Goal: Task Accomplishment & Management: Complete application form

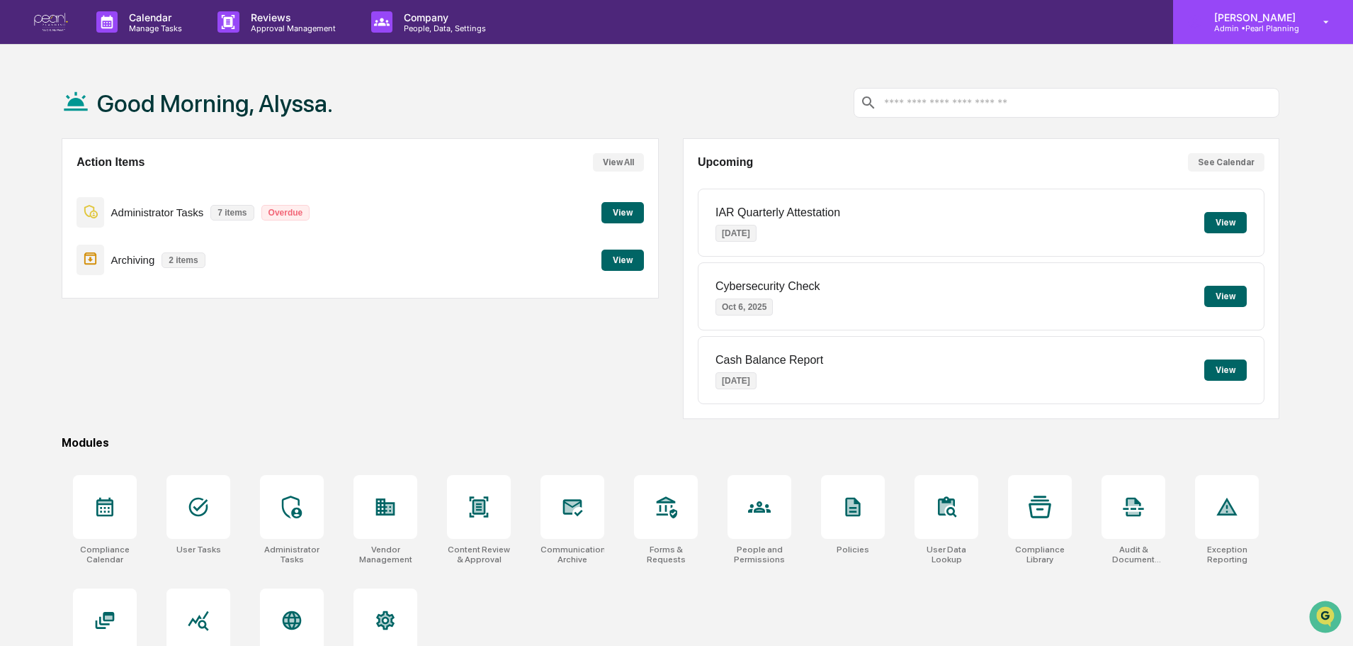
click at [1249, 22] on p "[PERSON_NAME]" at bounding box center [1253, 17] width 100 height 12
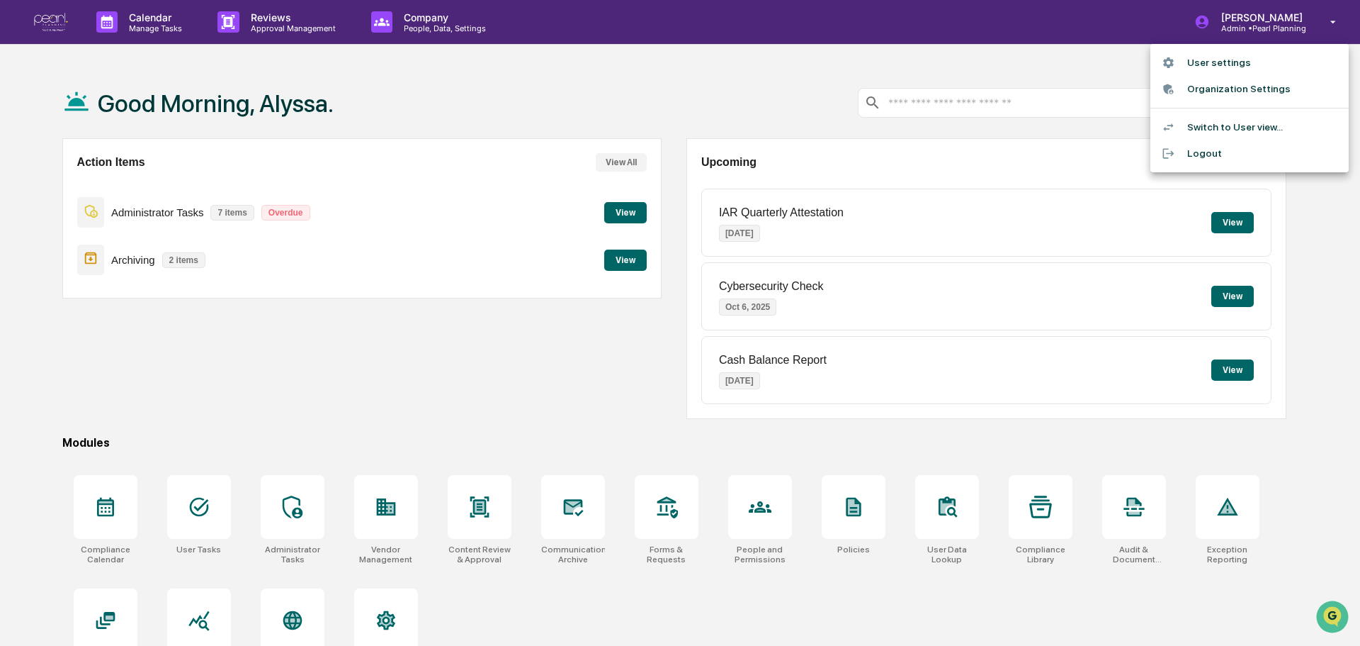
click at [1243, 133] on li "Switch to User view..." at bounding box center [1250, 127] width 198 height 26
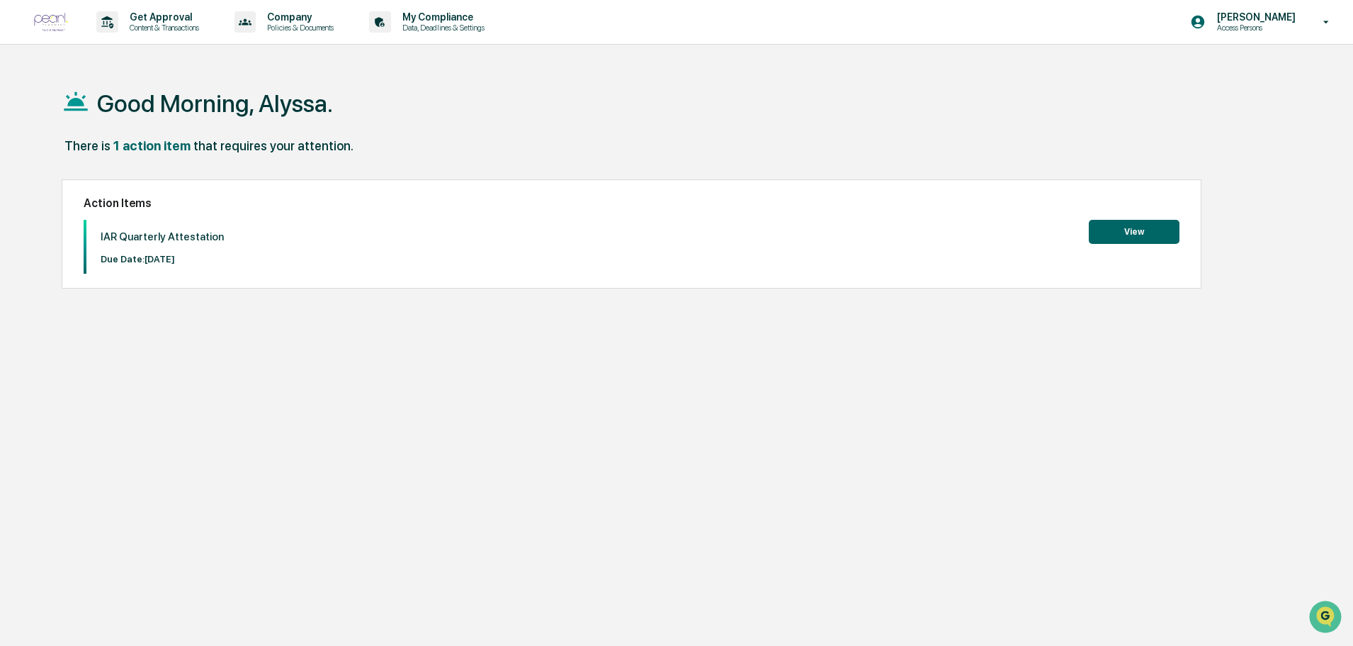
click at [1156, 237] on button "View" at bounding box center [1134, 232] width 91 height 24
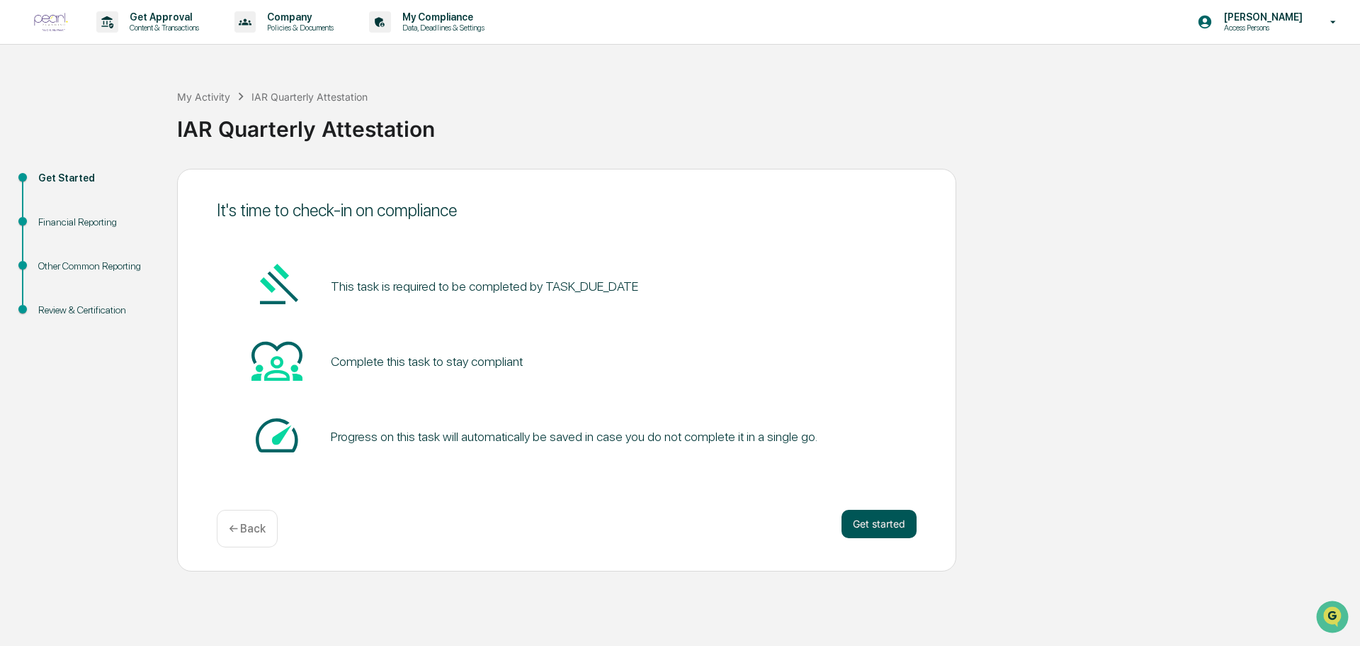
click at [897, 526] on button "Get started" at bounding box center [879, 523] width 75 height 28
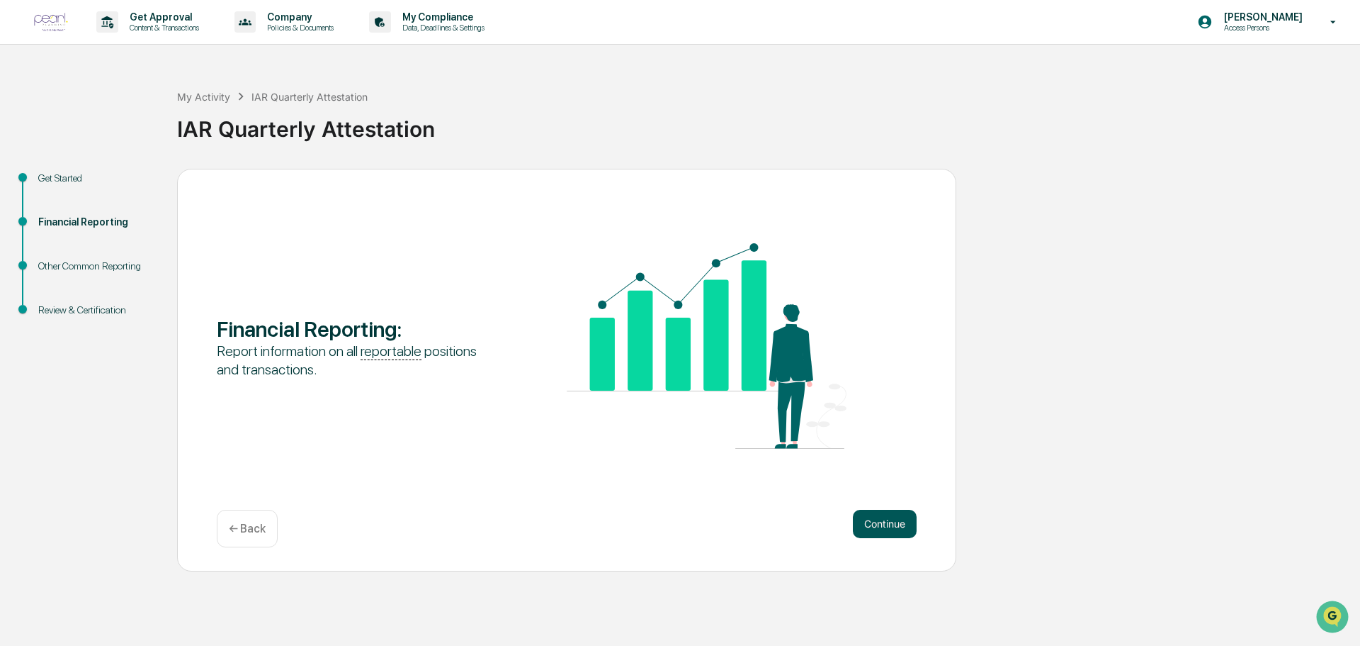
click at [892, 524] on button "Continue" at bounding box center [885, 523] width 64 height 28
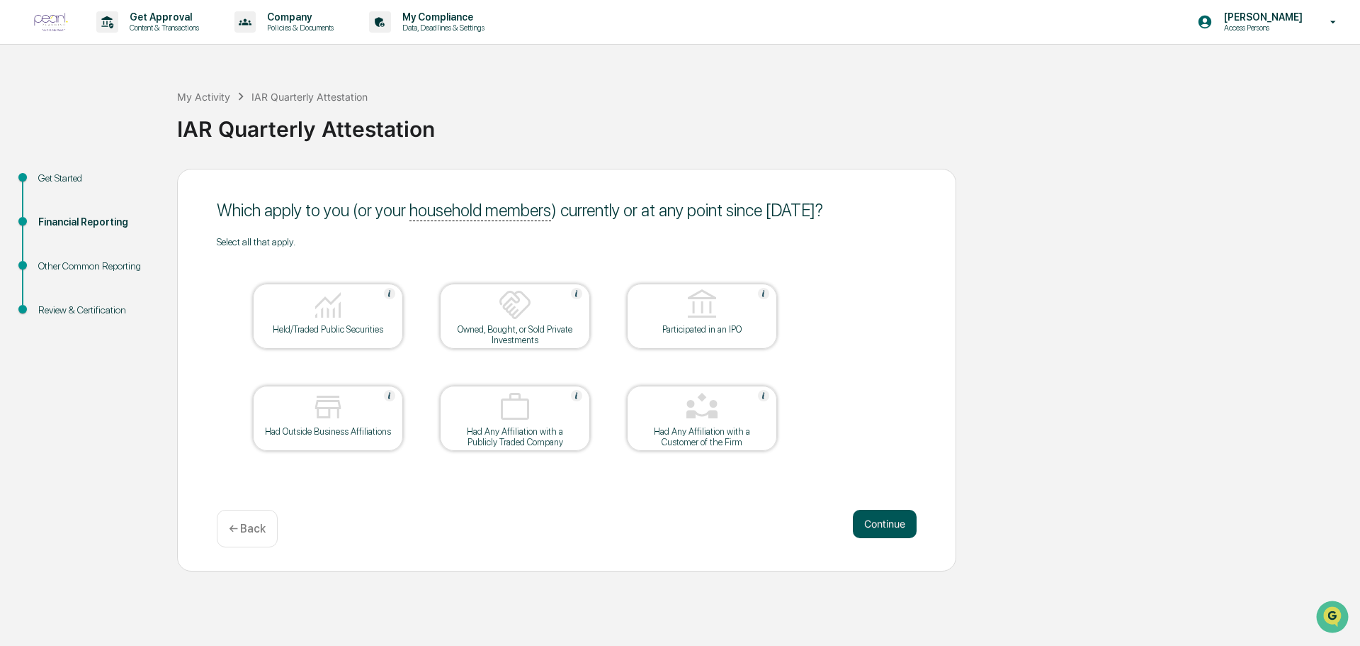
click at [897, 528] on button "Continue" at bounding box center [885, 523] width 64 height 28
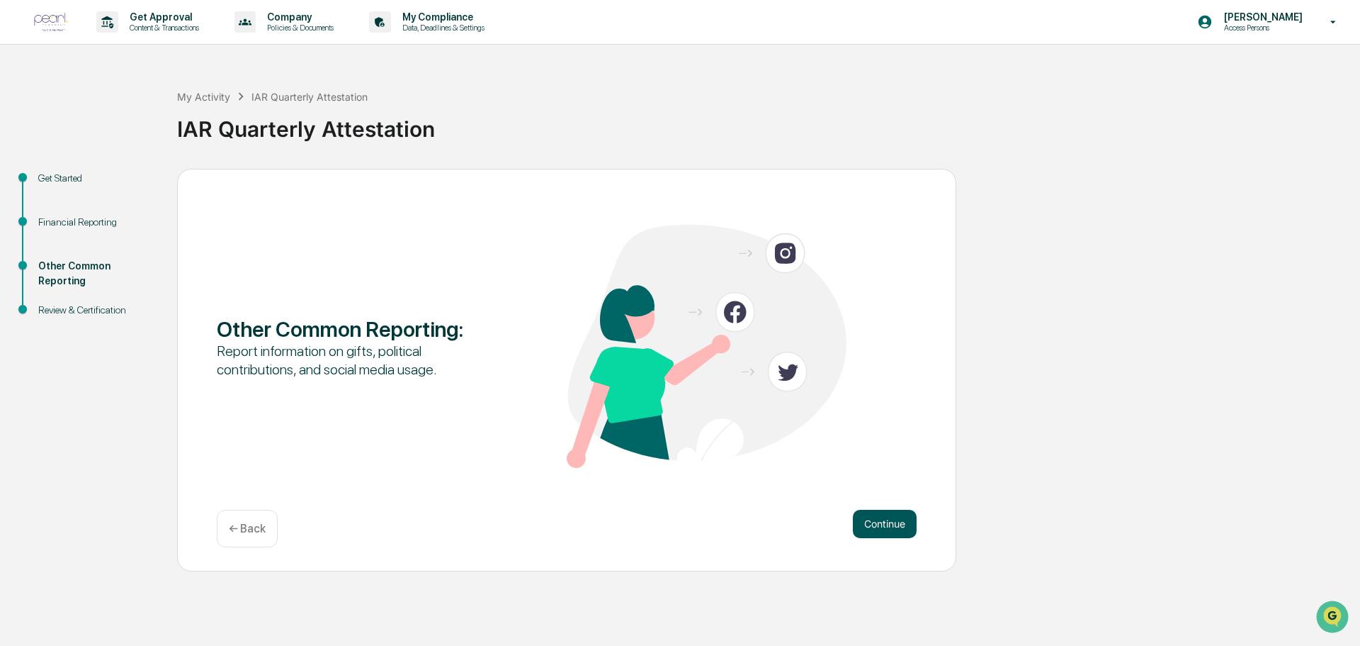
click at [893, 524] on button "Continue" at bounding box center [885, 523] width 64 height 28
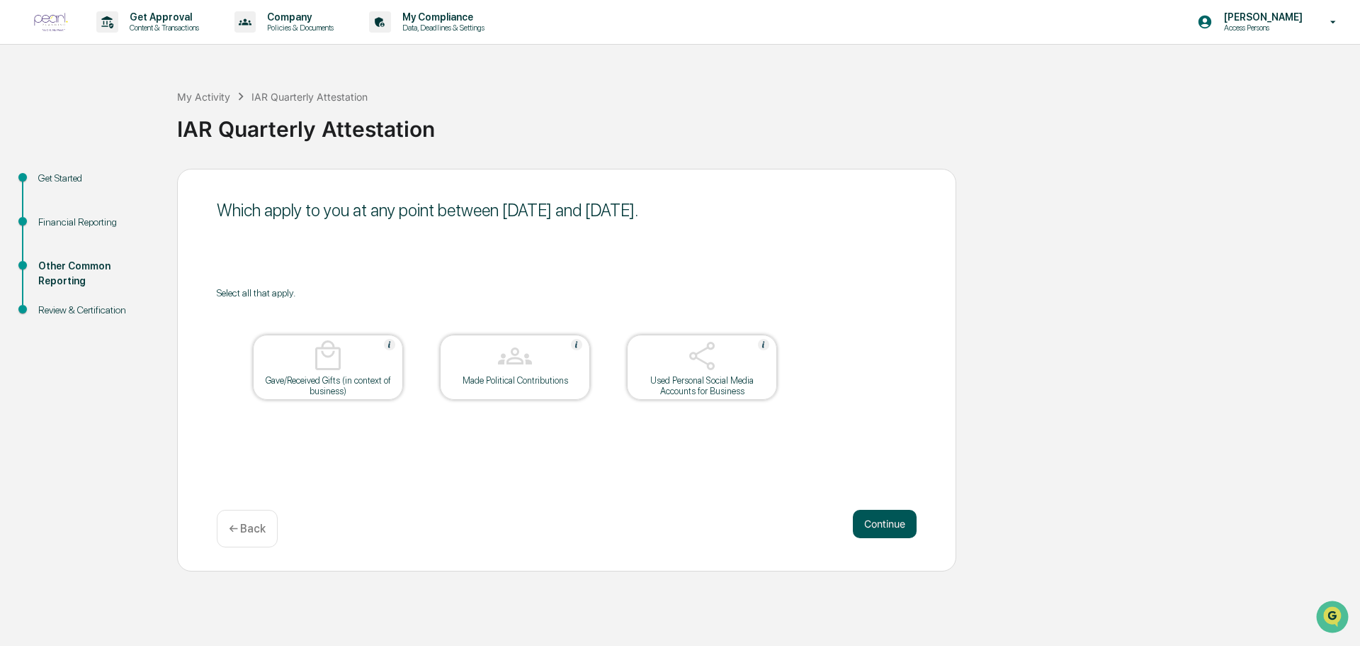
click at [886, 534] on button "Continue" at bounding box center [885, 523] width 64 height 28
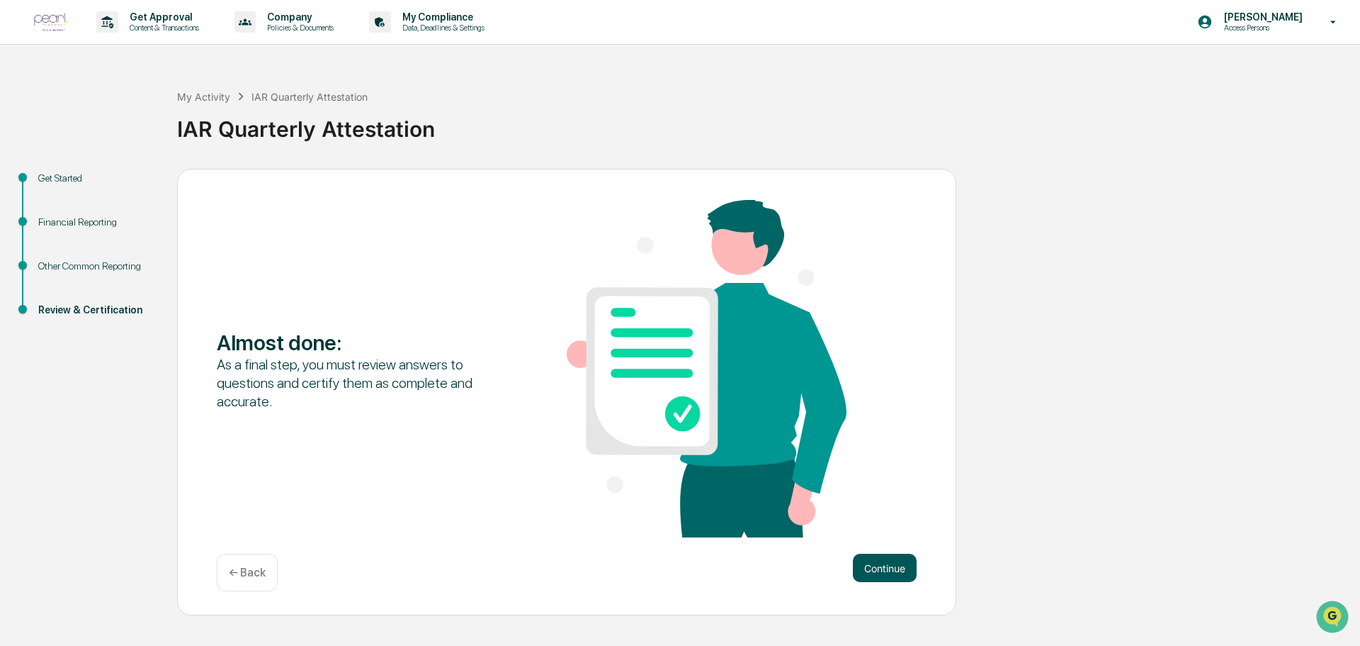
click at [879, 571] on button "Continue" at bounding box center [885, 567] width 64 height 28
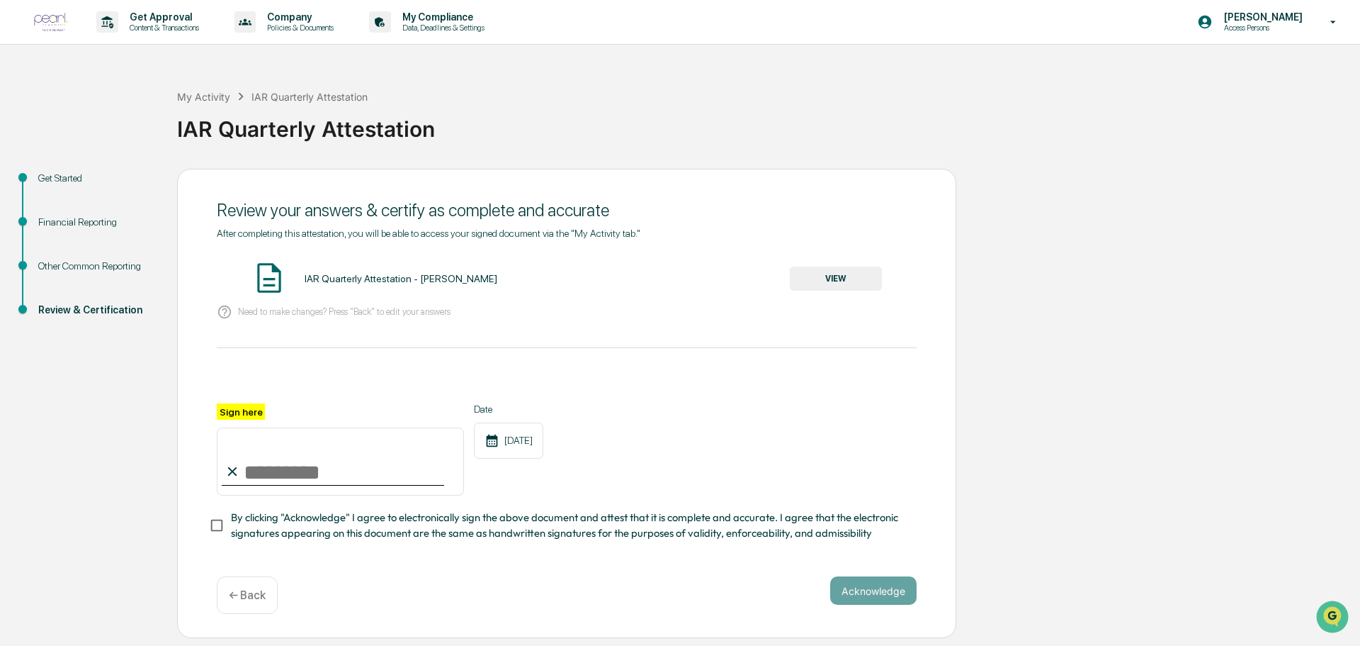
click at [264, 486] on input "Sign here" at bounding box center [340, 461] width 247 height 68
type input "**********"
click at [893, 604] on button "Acknowledge" at bounding box center [873, 590] width 86 height 28
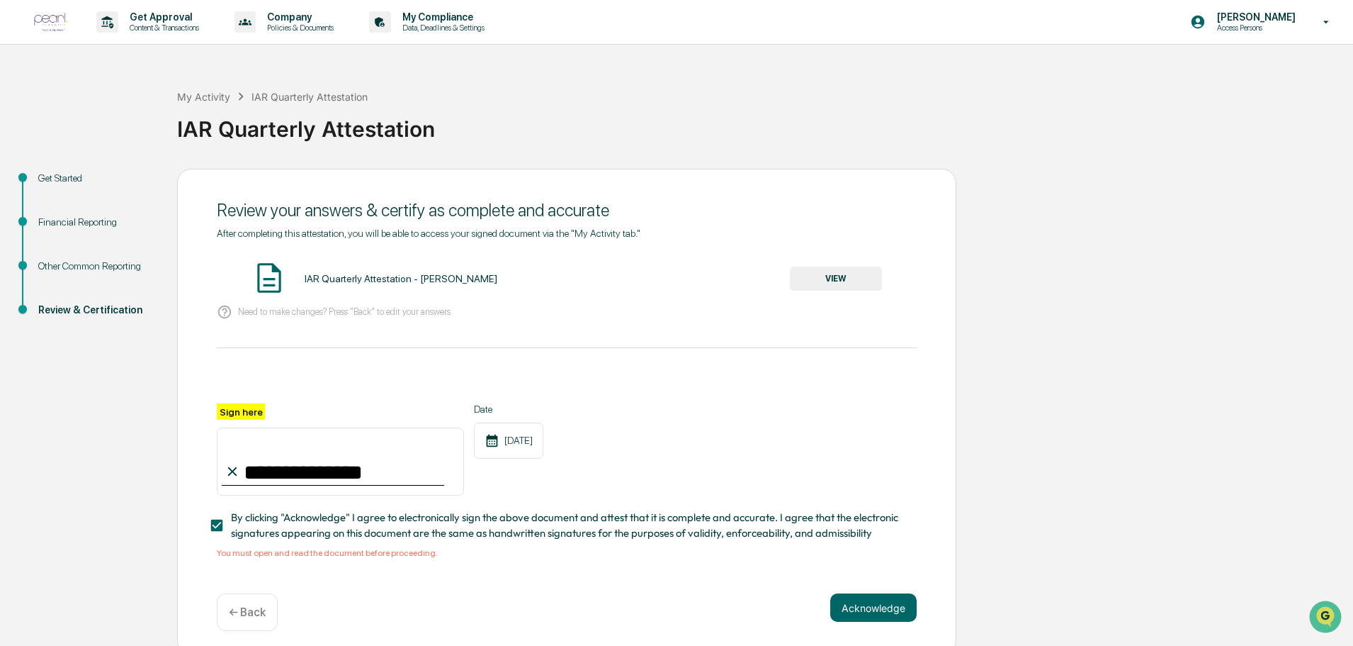
click at [826, 268] on button "VIEW" at bounding box center [836, 278] width 92 height 24
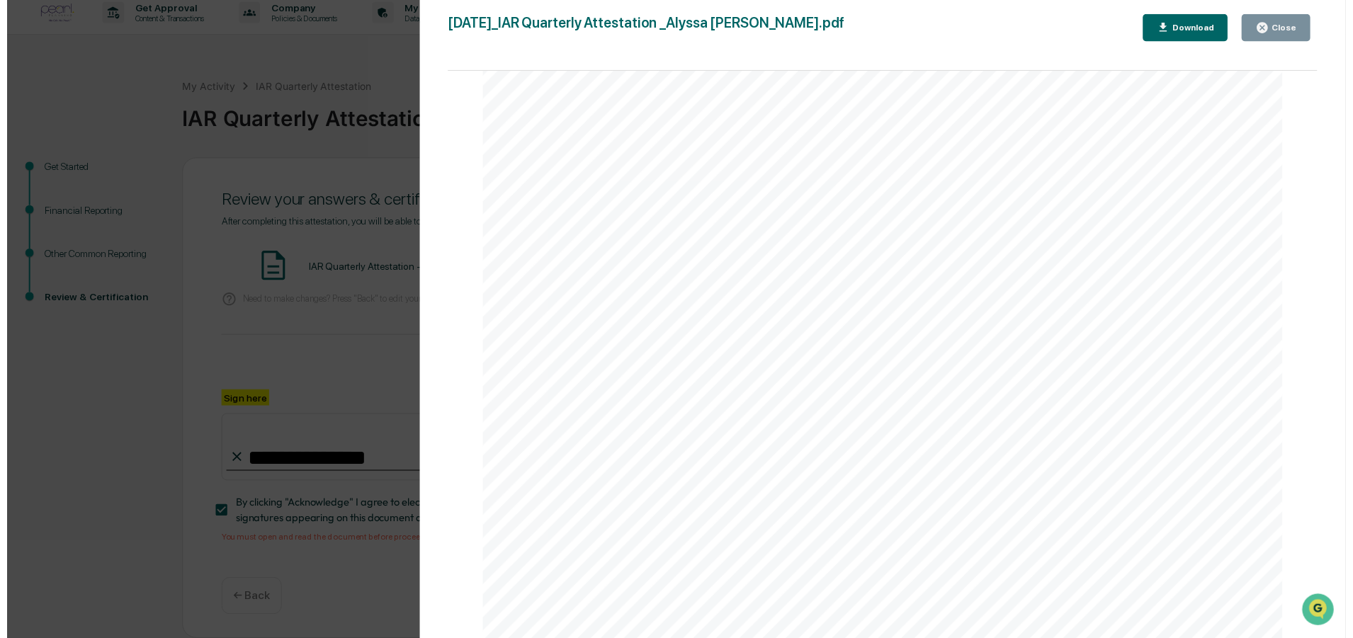
scroll to position [13, 0]
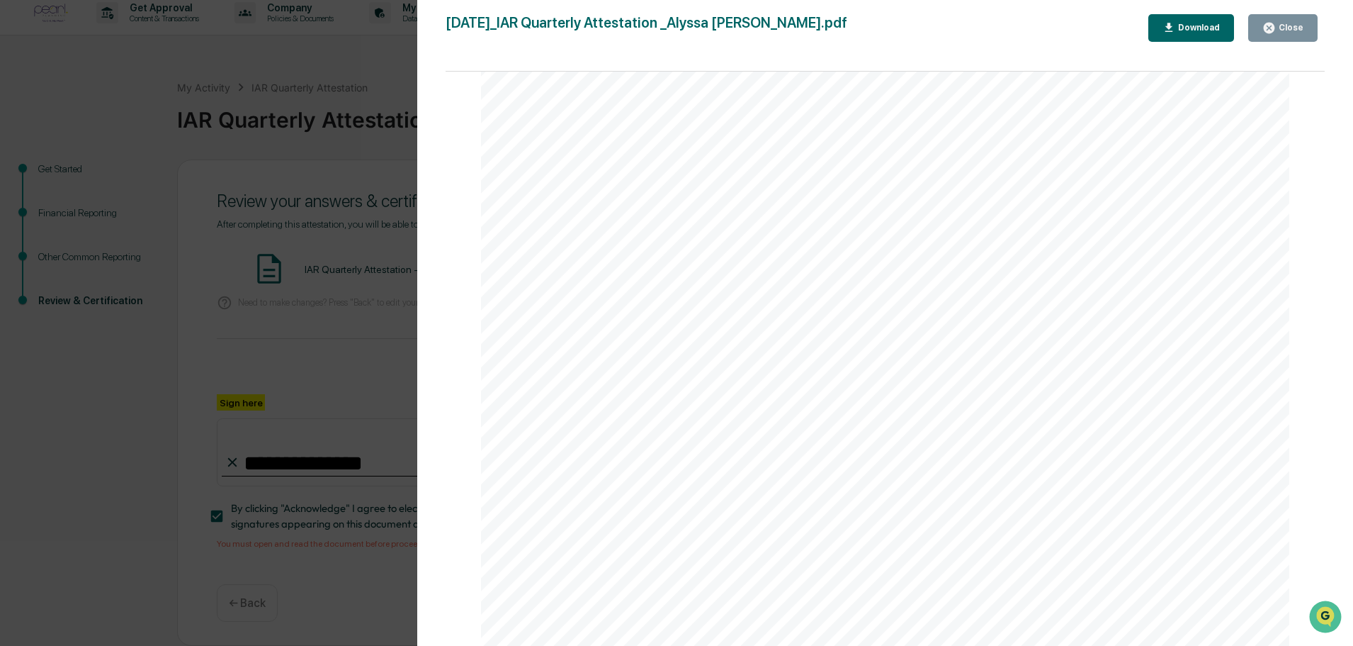
click at [1293, 33] on div "Close" at bounding box center [1283, 27] width 41 height 13
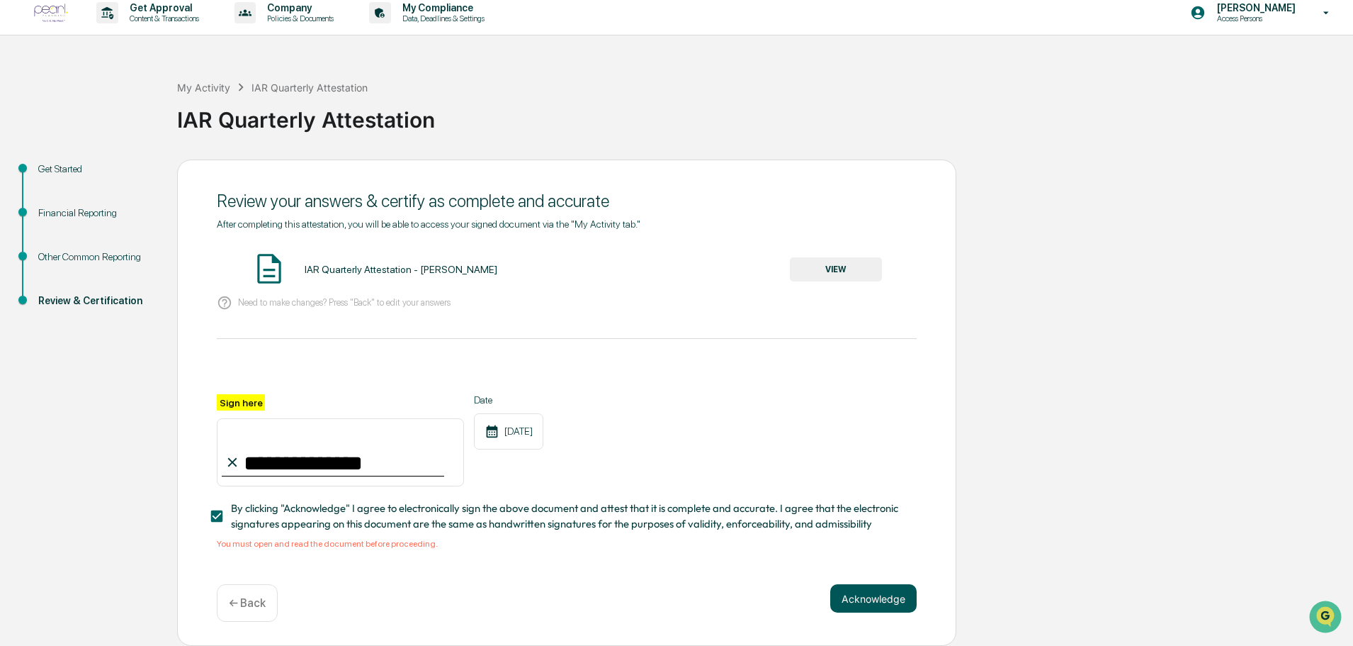
click at [864, 610] on button "Acknowledge" at bounding box center [873, 598] width 86 height 28
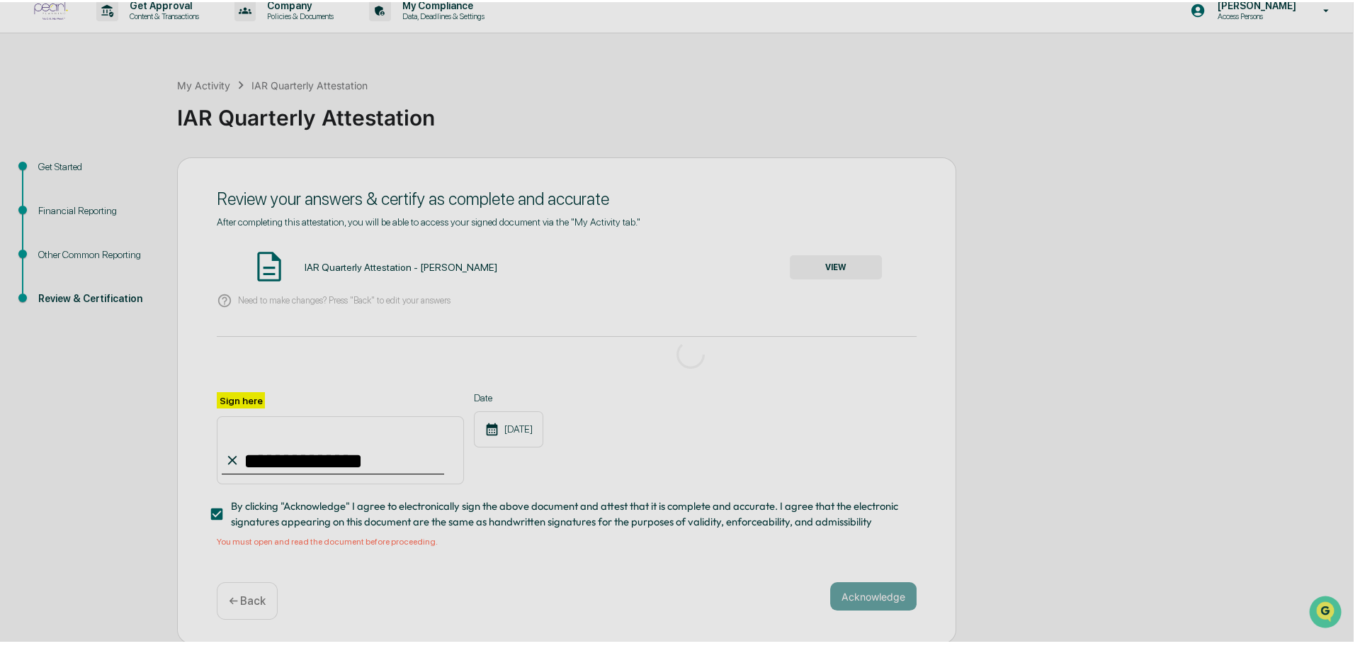
scroll to position [0, 0]
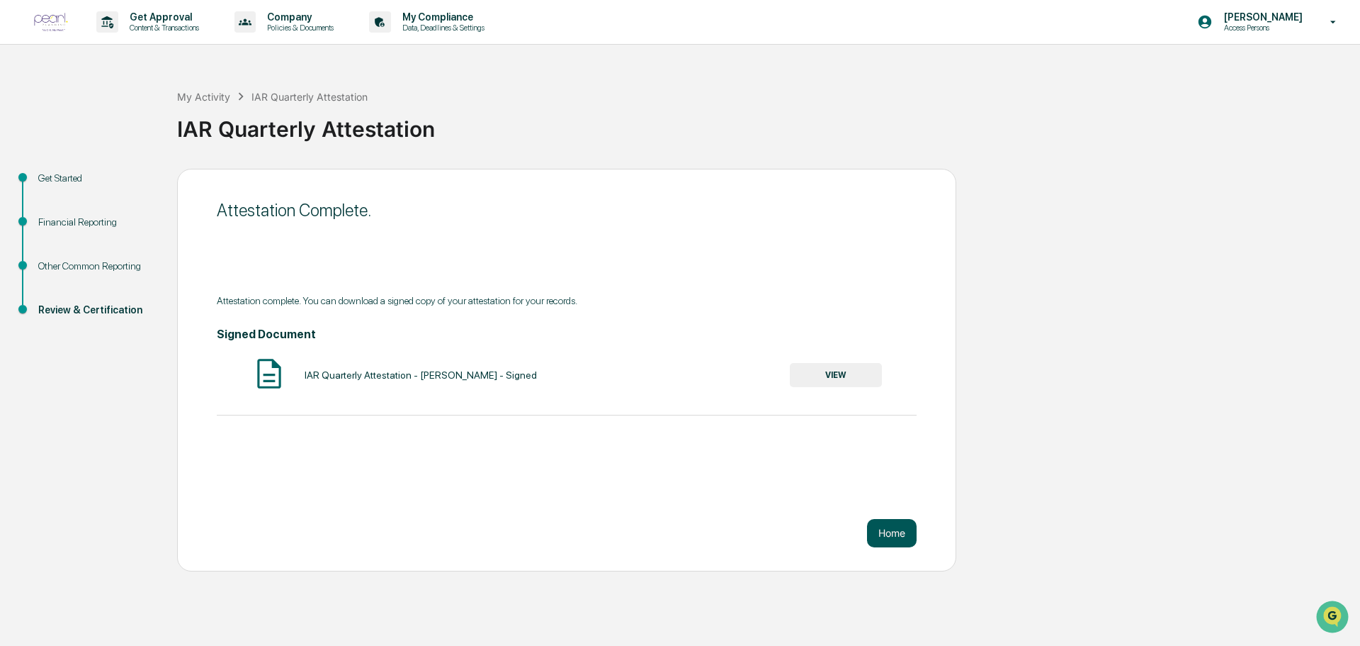
click at [894, 534] on button "Home" at bounding box center [892, 533] width 50 height 28
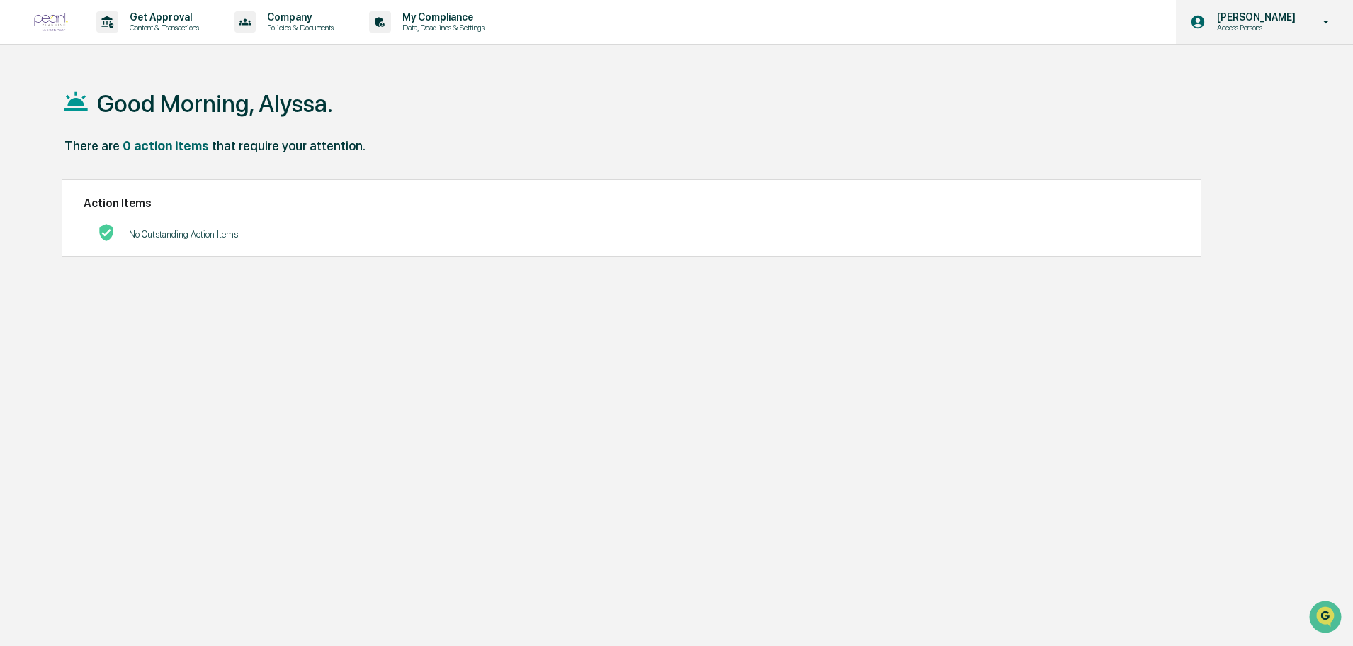
click at [1297, 25] on p "Access Persons" at bounding box center [1254, 28] width 97 height 10
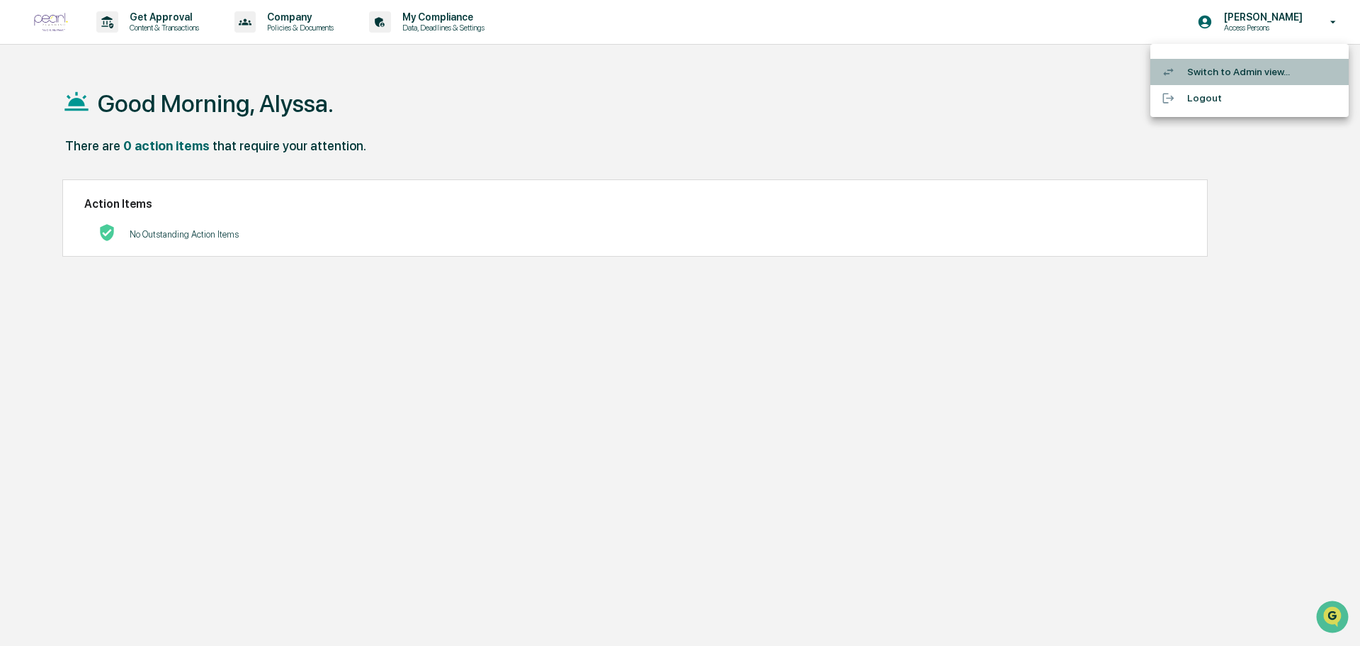
click at [1192, 81] on li "Switch to Admin view..." at bounding box center [1250, 72] width 198 height 26
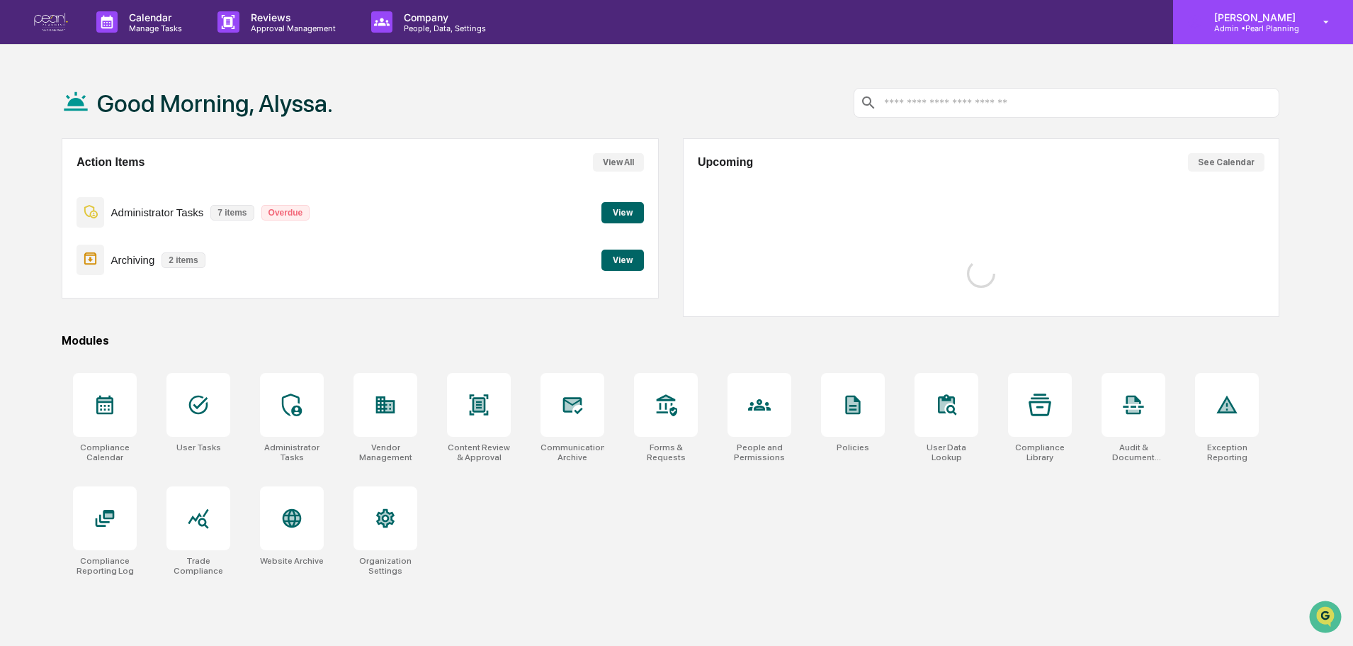
click at [1259, 16] on p "[PERSON_NAME]" at bounding box center [1253, 17] width 100 height 12
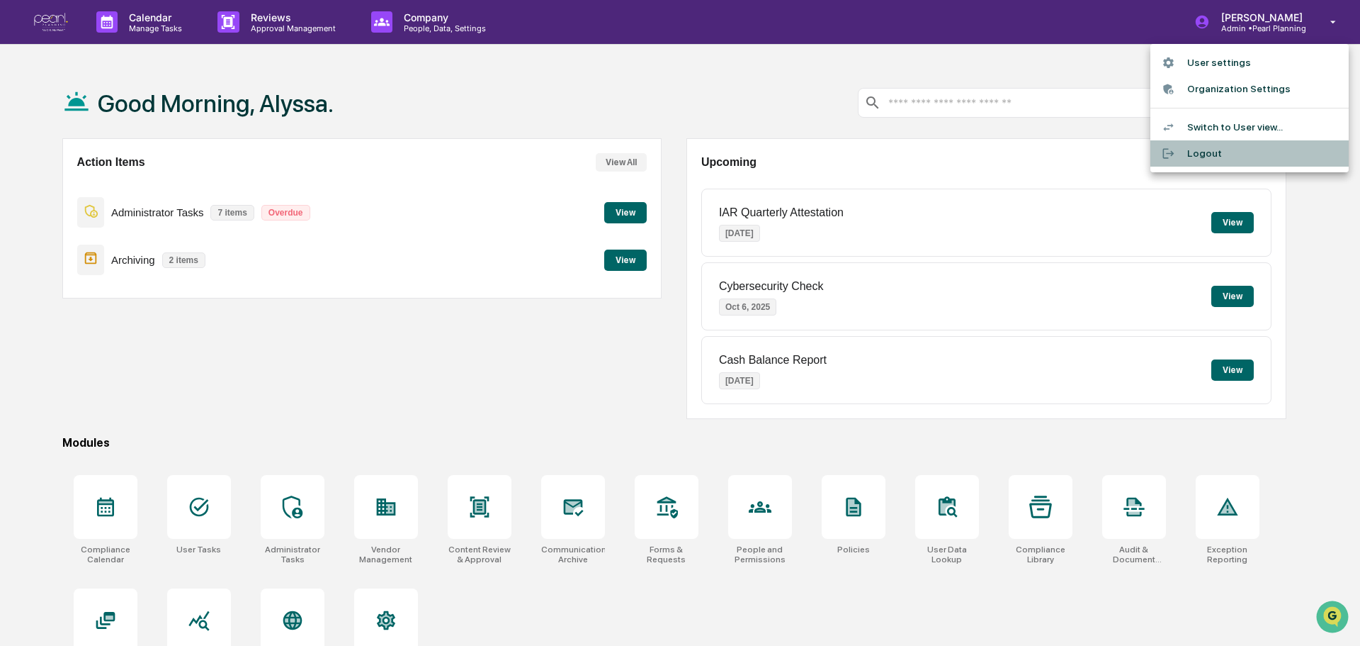
click at [1207, 162] on li "Logout" at bounding box center [1250, 153] width 198 height 26
